Goal: Task Accomplishment & Management: Manage account settings

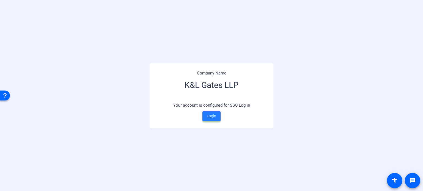
click at [213, 116] on span "Login" at bounding box center [211, 117] width 9 height 6
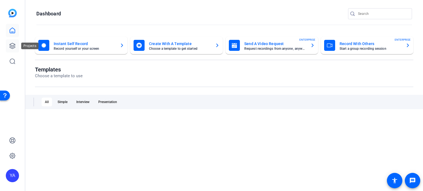
click at [12, 45] on icon at bounding box center [12, 46] width 7 height 7
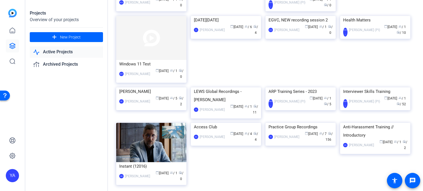
scroll to position [303, 0]
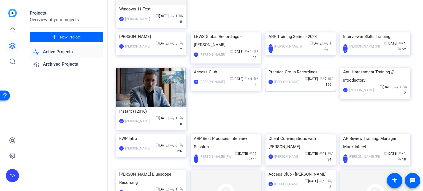
click at [315, 68] on img at bounding box center [301, 68] width 70 height 0
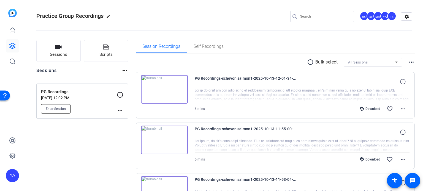
click at [63, 109] on span "Enter Session" at bounding box center [56, 109] width 20 height 4
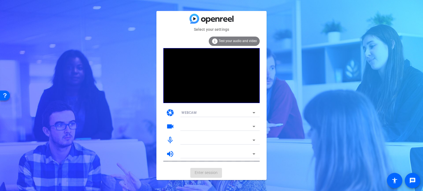
click at [253, 125] on icon at bounding box center [254, 126] width 7 height 7
click at [253, 125] on mat-form-field "HD Pro Webcam C920 (046d:082d)" at bounding box center [218, 126] width 83 height 9
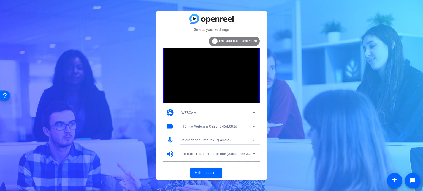
click at [253, 125] on icon at bounding box center [254, 126] width 7 height 7
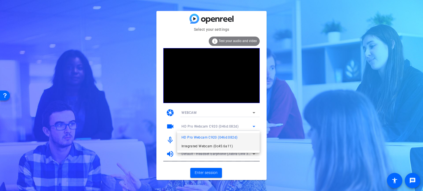
click at [212, 147] on span "Integrated Webcam (0c45:6a11)" at bounding box center [207, 146] width 51 height 7
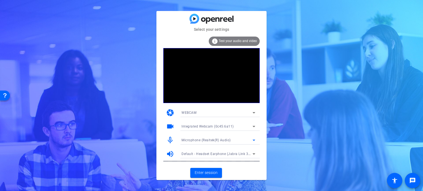
click at [217, 140] on span "Microphone (Realtek(R) Audio)" at bounding box center [206, 141] width 49 height 4
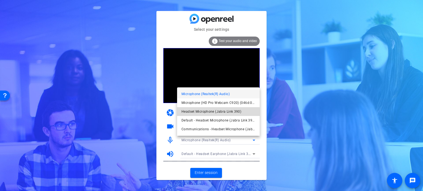
click at [214, 113] on span "Headset Microphone (Jabra Link 390)" at bounding box center [212, 112] width 60 height 7
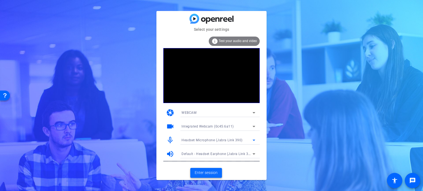
click at [212, 172] on span "Enter session" at bounding box center [206, 173] width 23 height 6
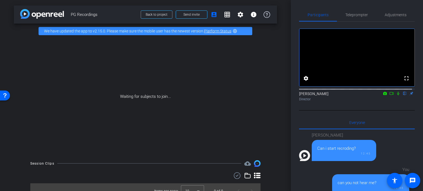
scroll to position [370, 0]
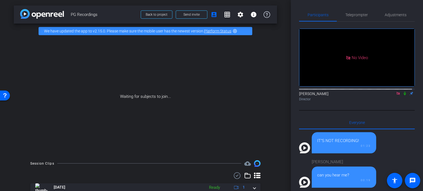
click at [85, 147] on div "Waiting for subjects to join..." at bounding box center [145, 97] width 263 height 117
click at [270, 151] on div "Waiting for subjects to join..." at bounding box center [145, 97] width 263 height 117
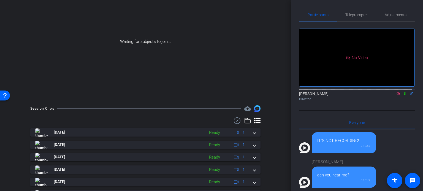
scroll to position [0, 0]
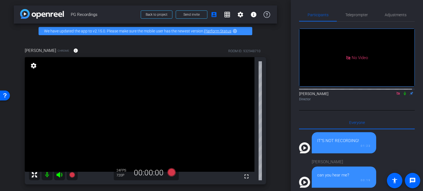
click at [270, 136] on div "Mary Blomquist Chrome info ROOM ID: 932948710 fullscreen settings 24 FPS 720P 0…" at bounding box center [145, 115] width 263 height 152
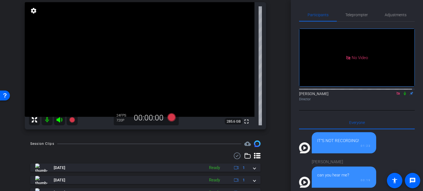
scroll to position [28, 0]
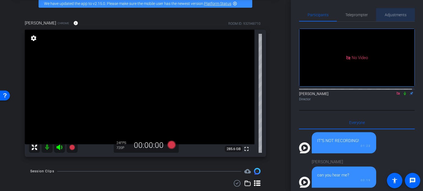
click at [397, 14] on span "Adjustments" at bounding box center [396, 15] width 22 height 4
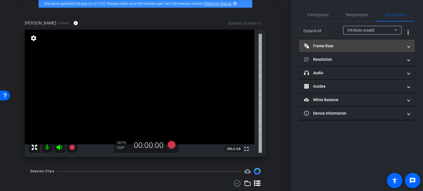
click at [348, 46] on mat-panel-title "Frame Rate Frame Rate" at bounding box center [353, 46] width 99 height 6
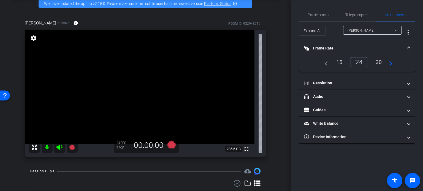
click at [380, 61] on div "30" at bounding box center [379, 62] width 15 height 9
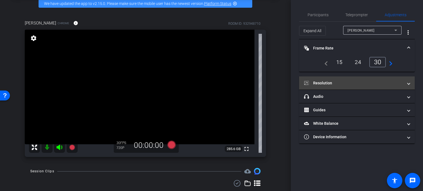
click at [352, 81] on mat-panel-title "Resolution" at bounding box center [353, 83] width 99 height 6
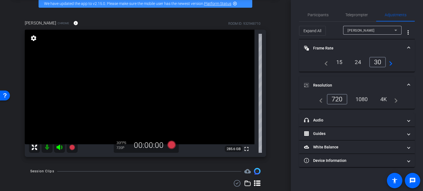
click at [363, 96] on div "1080" at bounding box center [362, 99] width 21 height 9
click at [269, 78] on div "Mary Blomquist Chrome info ROOM ID: 932948710 fullscreen settings 285.6 GB 30 F…" at bounding box center [145, 87] width 263 height 152
click at [271, 137] on div "Mary Blomquist Chrome info ROOM ID: 932948710 fullscreen settings 285.6 GB 30 F…" at bounding box center [145, 87] width 263 height 152
click at [275, 144] on div "arrow_back PG Recordings Back to project Send invite account_box grid_on settin…" at bounding box center [145, 67] width 291 height 191
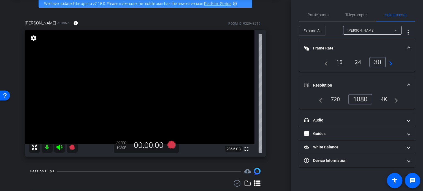
click at [275, 144] on div "arrow_back PG Recordings Back to project Send invite account_box grid_on settin…" at bounding box center [145, 67] width 291 height 191
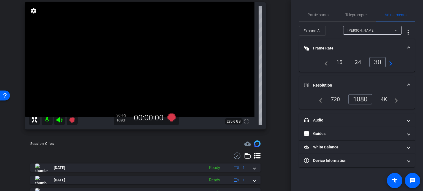
scroll to position [0, 0]
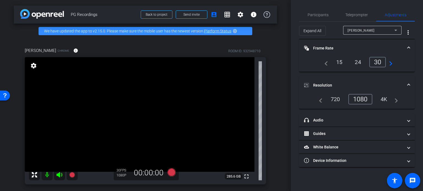
click at [272, 142] on div "Mary Blomquist Chrome info ROOM ID: 932948710 fullscreen settings 285.6 GB 30 F…" at bounding box center [145, 115] width 263 height 152
click at [270, 136] on div "Mary Blomquist Chrome info ROOM ID: 932948710 fullscreen settings 285.6 GB 30 F…" at bounding box center [145, 115] width 263 height 152
click at [312, 15] on span "Participants" at bounding box center [318, 15] width 21 height 4
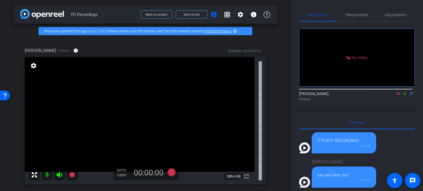
click at [269, 121] on div "Mary Blomquist Chrome info ROOM ID: 932948710 fullscreen settings 285.6 GB 30 F…" at bounding box center [145, 115] width 263 height 152
click at [269, 120] on div "Mary Blomquist Chrome info ROOM ID: 932948710 fullscreen settings 285.6 GB 30 F…" at bounding box center [145, 115] width 263 height 152
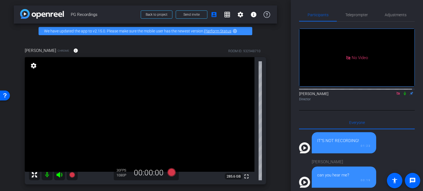
scroll to position [28, 0]
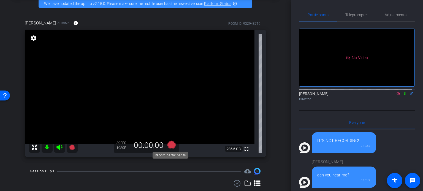
click at [170, 145] on icon at bounding box center [172, 145] width 8 height 8
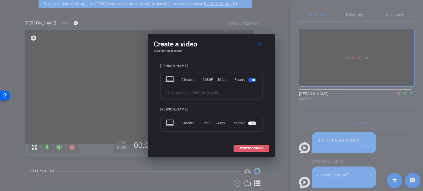
click at [258, 148] on span "START RECORDING" at bounding box center [251, 148] width 24 height 3
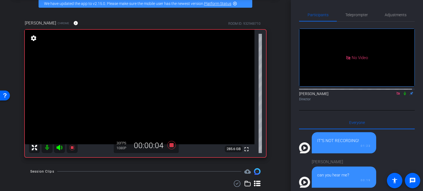
click at [403, 92] on icon at bounding box center [405, 94] width 4 height 4
click at [28, 166] on div "arrow_back PG Recordings Back to project Send invite account_box grid_on settin…" at bounding box center [145, 95] width 291 height 191
click at [403, 92] on icon at bounding box center [405, 94] width 4 height 4
click at [170, 167] on div "arrow_back PG Recordings Back to project Send invite account_box grid_on settin…" at bounding box center [145, 95] width 291 height 191
click at [169, 144] on icon at bounding box center [172, 145] width 8 height 8
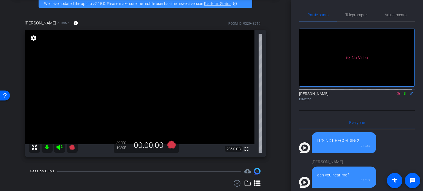
click at [274, 132] on div "Mary Blomquist Chrome info ROOM ID: 932948710 fullscreen settings 285.0 GB 30 F…" at bounding box center [145, 87] width 263 height 152
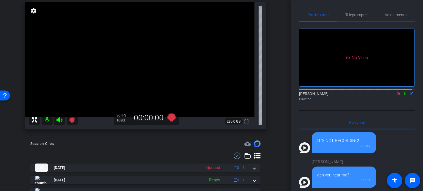
click at [195, 147] on div "Session Clips cloud_upload" at bounding box center [145, 144] width 230 height 7
click at [267, 131] on div "Mary Blomquist Chrome info ROOM ID: 932948710 fullscreen settings 285.0 GB 30 F…" at bounding box center [145, 59] width 263 height 152
click at [170, 117] on icon at bounding box center [172, 118] width 8 height 8
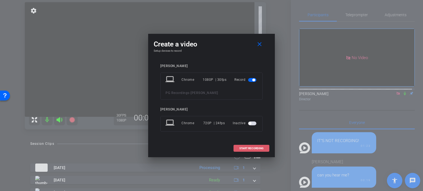
click at [239, 149] on span at bounding box center [251, 148] width 35 height 13
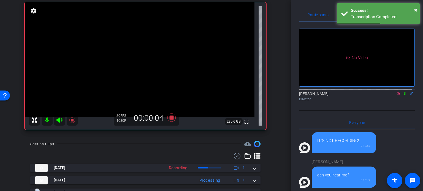
click at [404, 92] on icon at bounding box center [405, 94] width 2 height 4
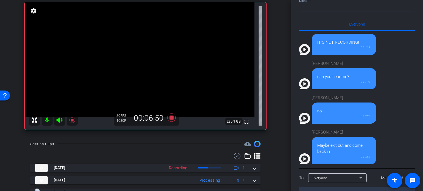
scroll to position [0, 0]
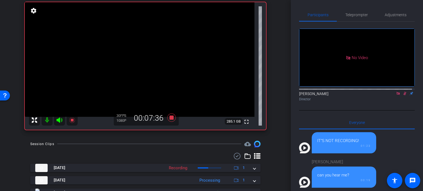
click at [275, 164] on div "arrow_back PG Recordings Back to project Send invite account_box grid_on settin…" at bounding box center [145, 95] width 291 height 191
click at [276, 127] on div "arrow_back PG Recordings Back to project Send invite account_box grid_on settin…" at bounding box center [145, 40] width 291 height 191
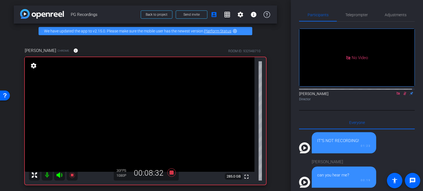
click at [293, 133] on div "Participants Teleprompter Adjustments No Video York, Ashley Director Everyone 0…" at bounding box center [357, 95] width 132 height 191
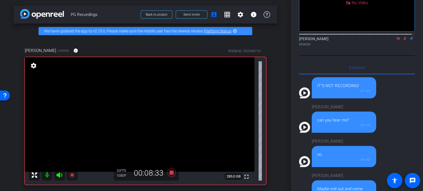
scroll to position [83, 0]
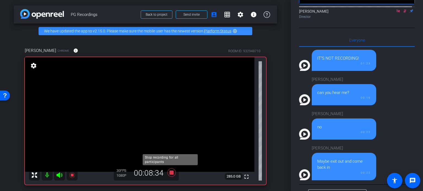
click at [170, 171] on icon at bounding box center [171, 173] width 13 height 10
click at [273, 132] on div "Mary Blomquist Chrome info ROOM ID: 932948710 fullscreen settings 285.0 GB 30 F…" at bounding box center [145, 115] width 263 height 152
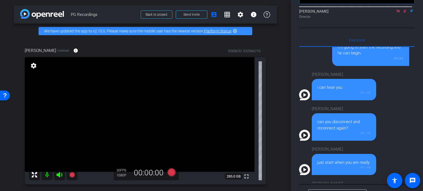
scroll to position [0, 0]
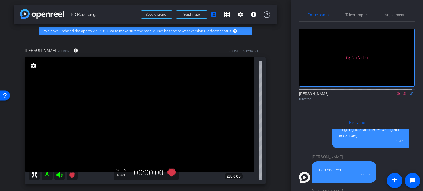
click at [403, 92] on icon at bounding box center [405, 94] width 4 height 4
click at [271, 80] on div "Mary Blomquist Chrome info ROOM ID: 932948710 fullscreen settings 285.0 GB 30 F…" at bounding box center [145, 115] width 263 height 152
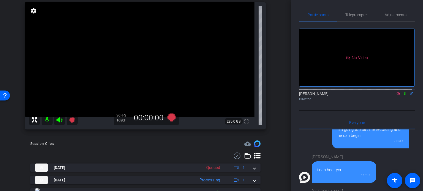
scroll to position [83, 0]
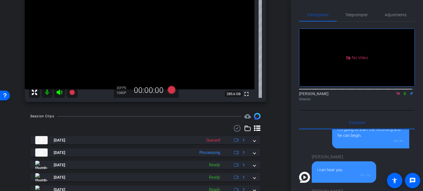
click at [158, 125] on div at bounding box center [145, 128] width 230 height 7
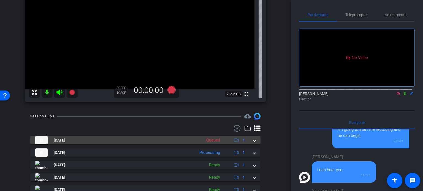
click at [253, 142] on span at bounding box center [254, 141] width 2 height 6
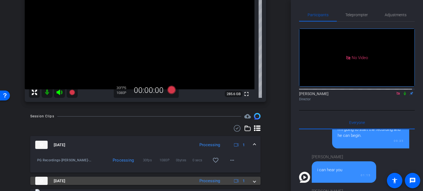
click at [253, 181] on span at bounding box center [254, 182] width 2 height 6
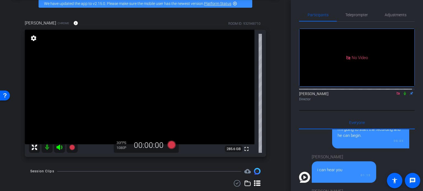
scroll to position [0, 0]
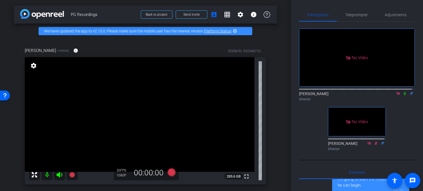
click at [411, 106] on div "No Video York, Ashley Director No Video Don Harmer Director" at bounding box center [357, 88] width 116 height 132
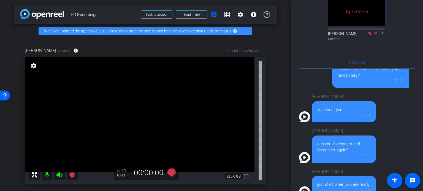
scroll to position [151, 0]
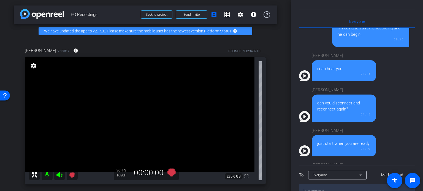
click at [273, 133] on div "Mary Blomquist Chrome info ROOM ID: 932948710 fullscreen settings 285.6 GB 30 F…" at bounding box center [145, 115] width 263 height 152
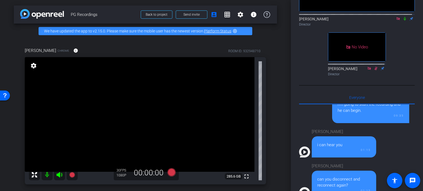
scroll to position [75, 0]
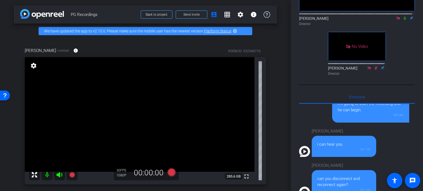
click at [270, 152] on div "Mary Blomquist Chrome info ROOM ID: 932948710 fullscreen settings 285.6 GB 30 F…" at bounding box center [145, 115] width 263 height 152
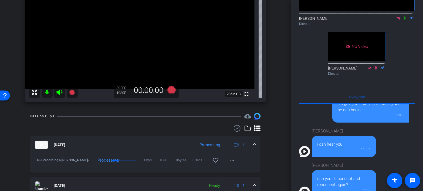
scroll to position [28, 0]
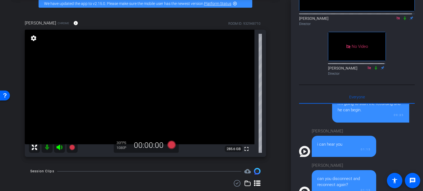
click at [269, 149] on div "Mary Blomquist Chrome info ROOM ID: 932948710 fullscreen settings 285.6 GB 30 F…" at bounding box center [145, 87] width 263 height 152
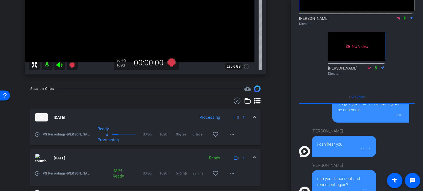
scroll to position [138, 0]
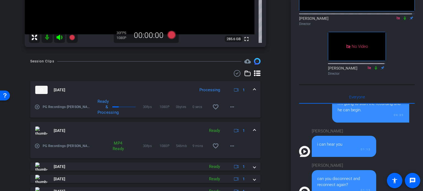
click at [276, 117] on div "arrow_back PG Recordings Back to project Send invite account_box grid_on settin…" at bounding box center [145, 95] width 291 height 191
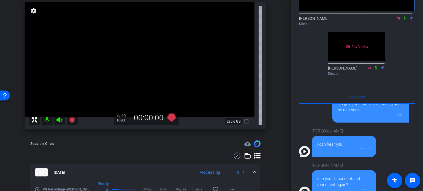
scroll to position [0, 0]
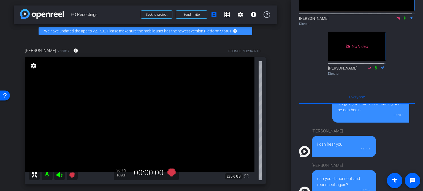
click at [273, 130] on div "Mary Blomquist Chrome info ROOM ID: 932948710 fullscreen settings 285.6 GB 30 F…" at bounding box center [145, 115] width 263 height 152
click at [270, 129] on div "Mary Blomquist Chrome info ROOM ID: 932948710 fullscreen settings 285.6 GB 30 F…" at bounding box center [145, 115] width 263 height 152
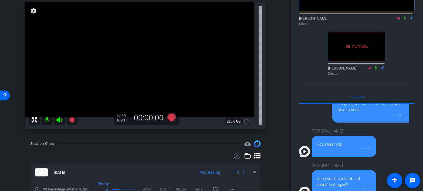
scroll to position [83, 0]
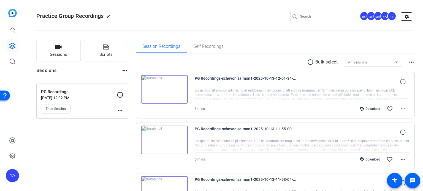
click at [403, 16] on mat-icon "settings" at bounding box center [406, 17] width 11 height 8
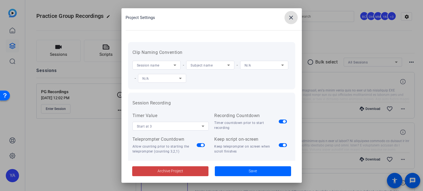
scroll to position [127, 0]
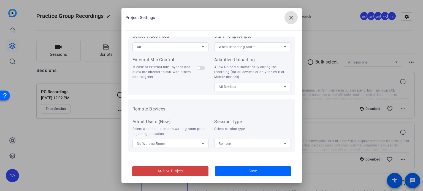
click at [292, 17] on mat-icon "close" at bounding box center [291, 17] width 7 height 7
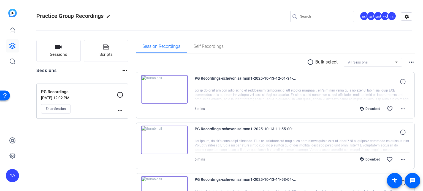
click at [374, 18] on div "MM" at bounding box center [378, 16] width 9 height 9
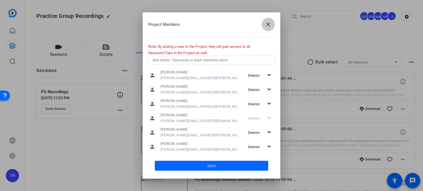
click at [267, 23] on mat-icon "close" at bounding box center [268, 24] width 7 height 7
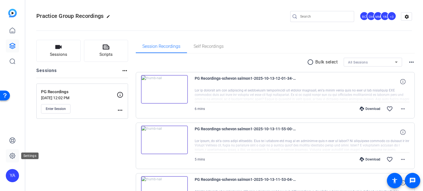
click at [12, 154] on icon at bounding box center [13, 156] width 6 height 6
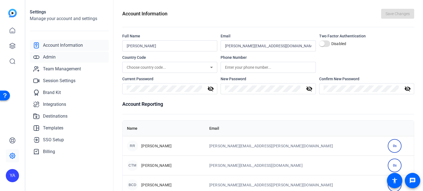
click at [50, 56] on span "Admin" at bounding box center [49, 57] width 13 height 7
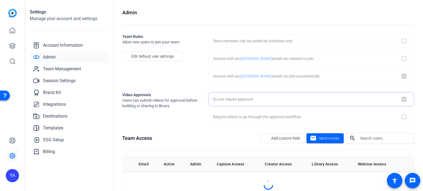
checkbox input "true"
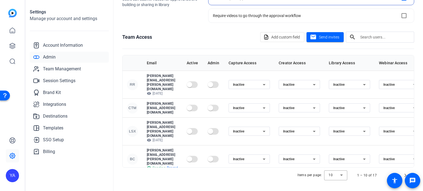
scroll to position [73, 0]
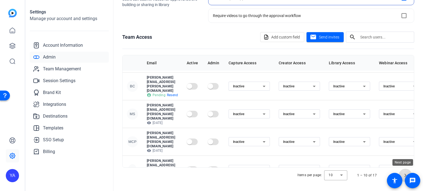
click at [404, 173] on span "Next page" at bounding box center [405, 175] width 13 height 13
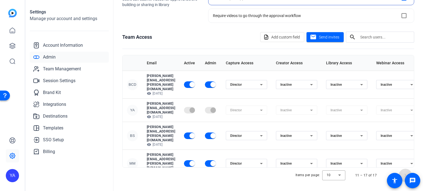
scroll to position [23, 0]
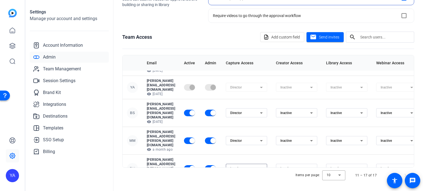
click at [263, 168] on icon at bounding box center [261, 168] width 3 height 1
click at [280, 131] on mat-option "Director" at bounding box center [272, 133] width 41 height 9
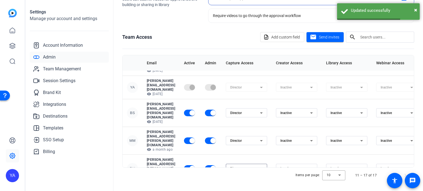
click at [313, 168] on icon at bounding box center [311, 168] width 3 height 1
click at [328, 133] on mat-option "Creator" at bounding box center [323, 133] width 41 height 9
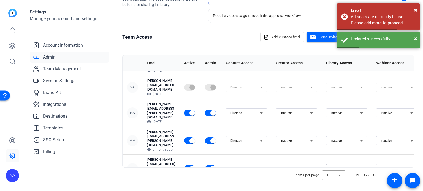
click at [365, 166] on icon at bounding box center [361, 169] width 7 height 7
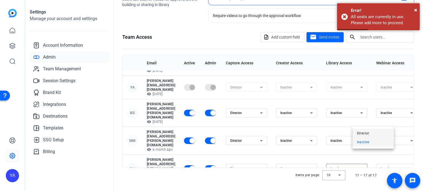
click at [381, 133] on mat-option "Director" at bounding box center [373, 133] width 41 height 9
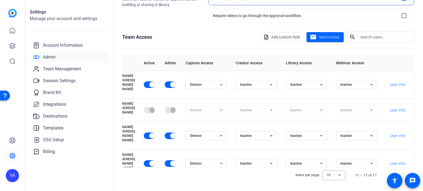
scroll to position [0, 0]
